Goal: Task Accomplishment & Management: Manage account settings

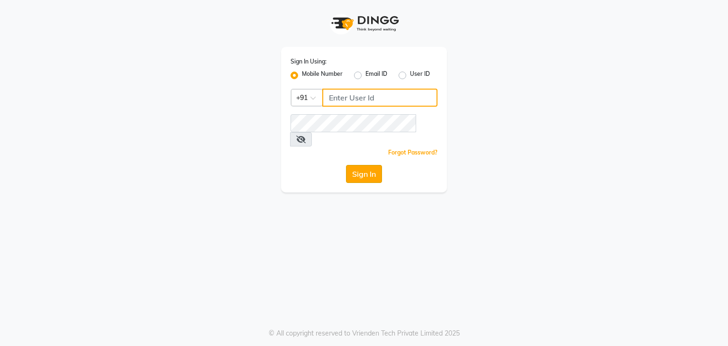
type input "7420910660"
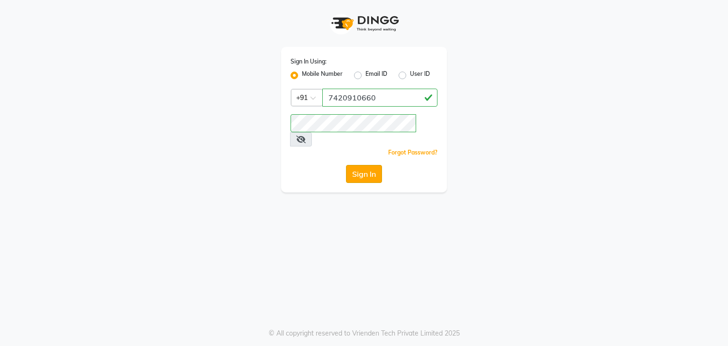
click at [360, 165] on button "Sign In" at bounding box center [364, 174] width 36 height 18
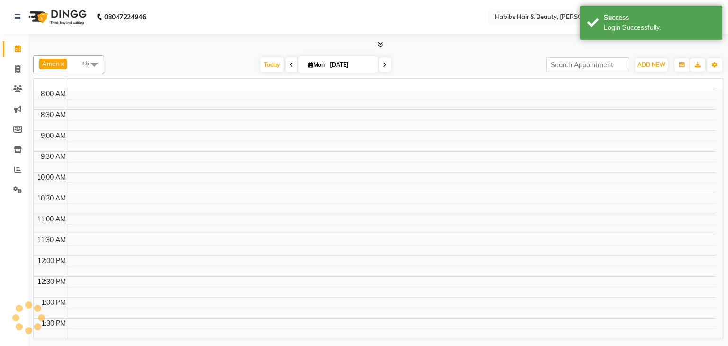
select select "en"
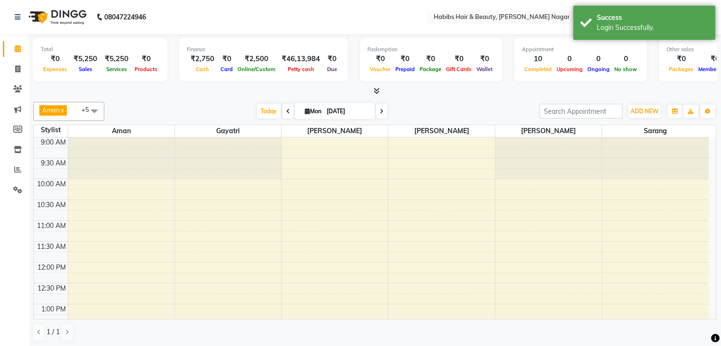
scroll to position [0, 0]
